Goal: Information Seeking & Learning: Understand process/instructions

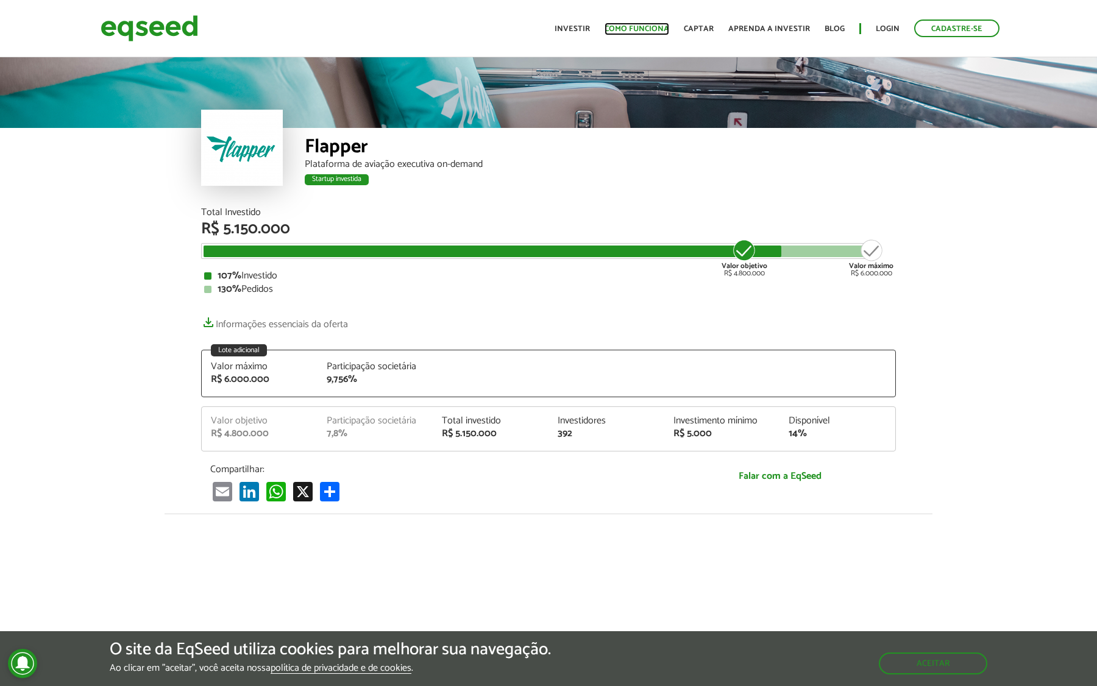
click at [632, 31] on link "Como funciona" at bounding box center [637, 29] width 65 height 8
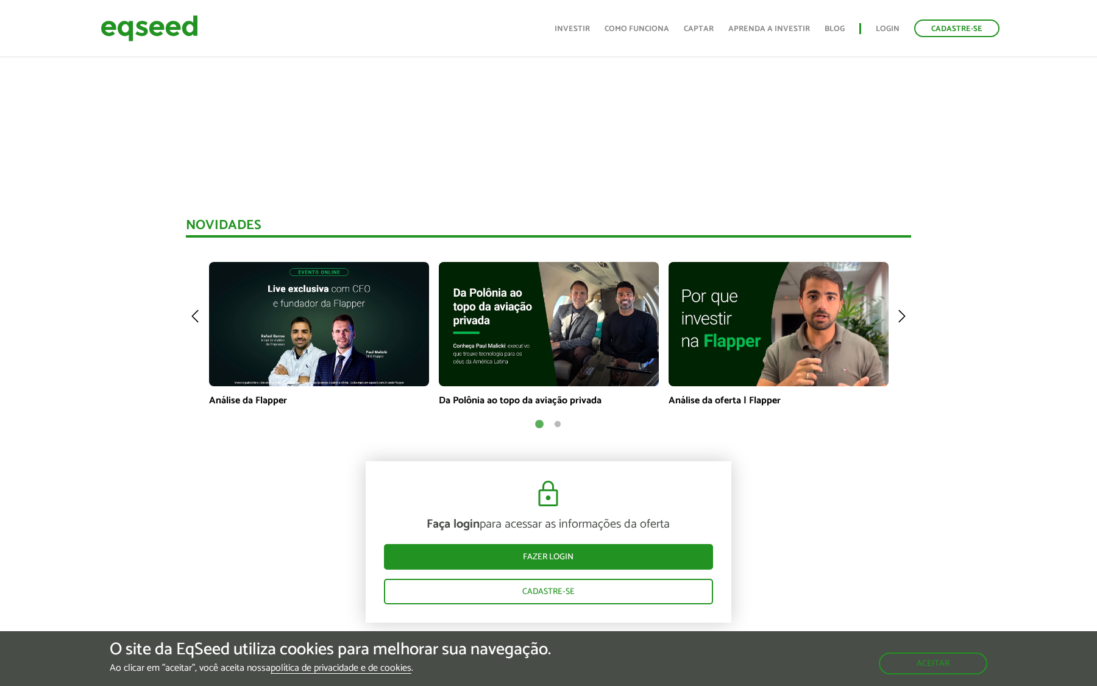
scroll to position [550, 0]
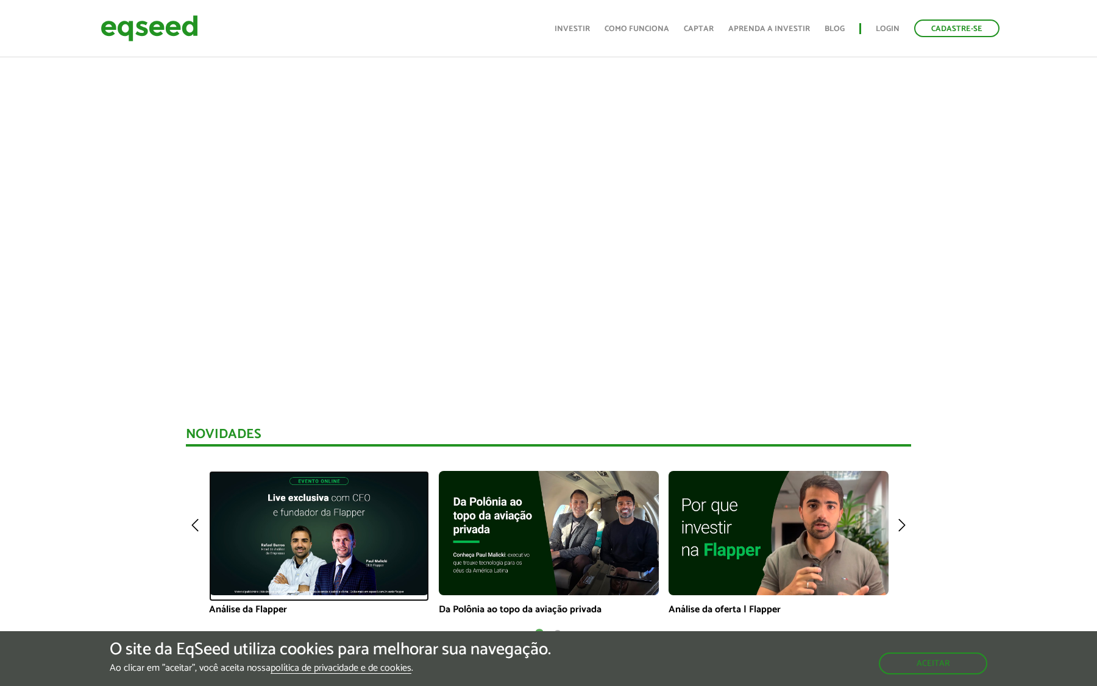
click at [313, 549] on img at bounding box center [319, 533] width 220 height 124
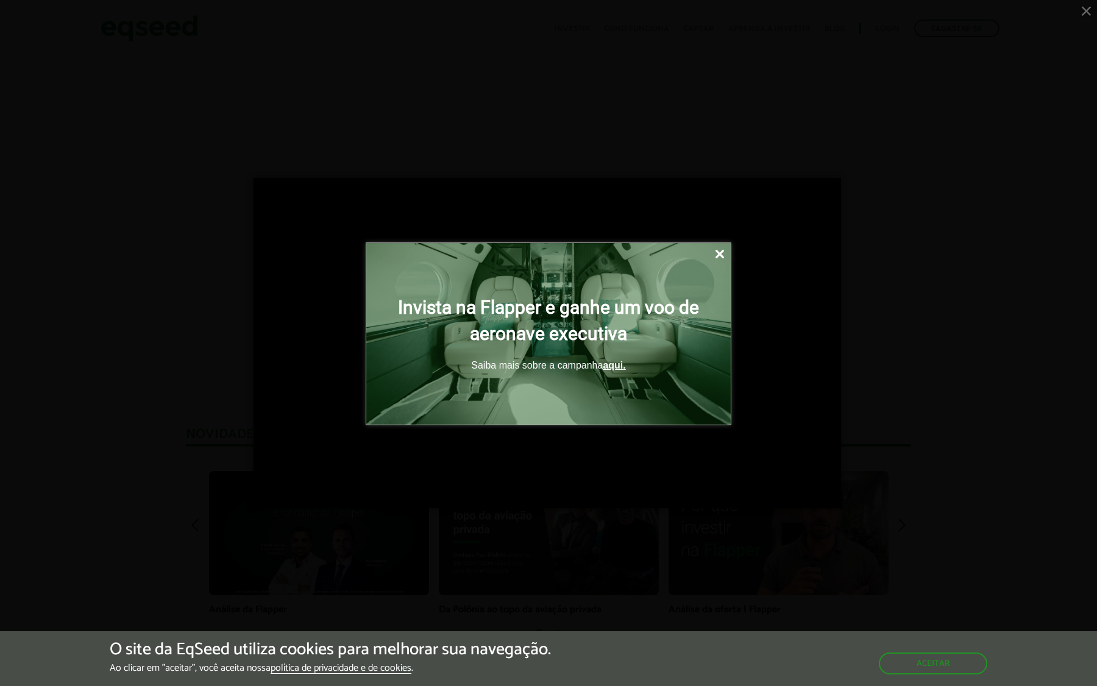
click at [1086, 10] on div at bounding box center [548, 343] width 1097 height 686
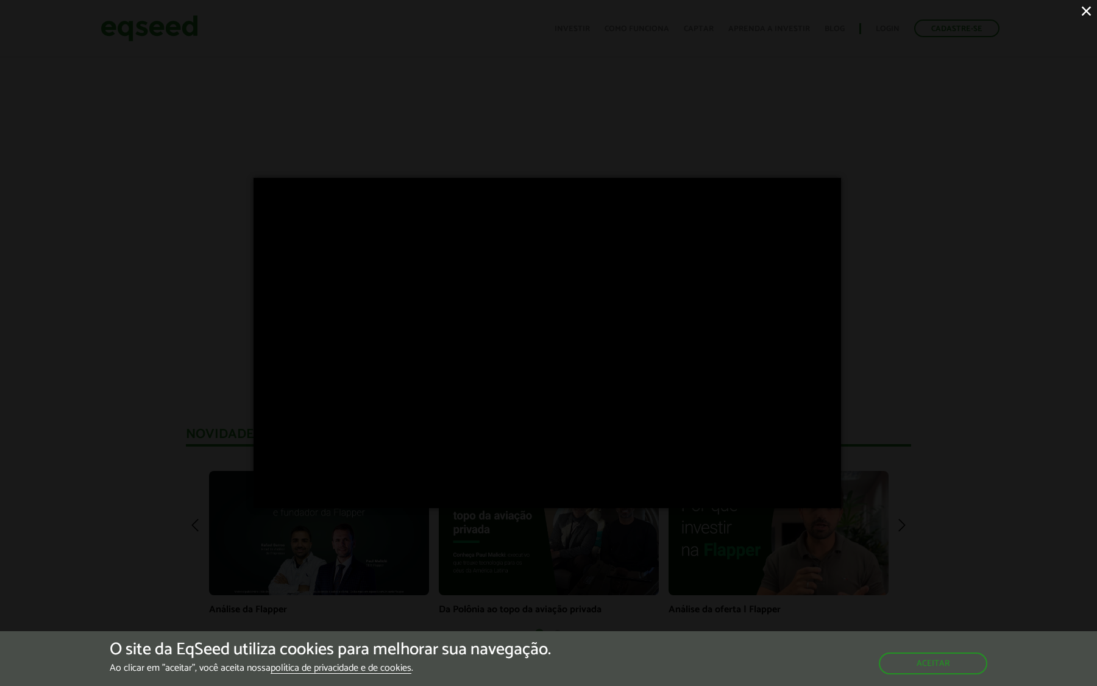
click at [1081, 10] on button "×" at bounding box center [1086, 10] width 21 height 21
